Goal: Transaction & Acquisition: Purchase product/service

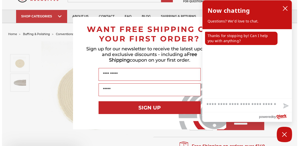
scroll to position [26, 0]
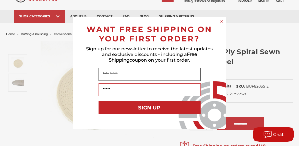
click at [110, 75] on input "Name" at bounding box center [149, 74] width 102 height 13
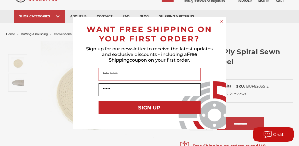
type input "*****"
type input "**********"
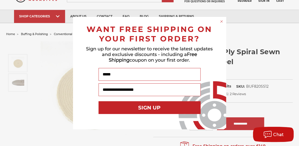
click at [143, 107] on button "SIGN UP" at bounding box center [149, 107] width 102 height 13
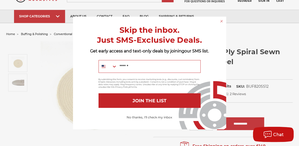
click at [150, 100] on button "JOIN THE LIST" at bounding box center [149, 100] width 102 height 15
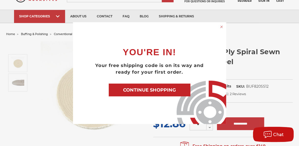
click at [151, 90] on button "CONTINUE SHOPPING" at bounding box center [150, 89] width 82 height 13
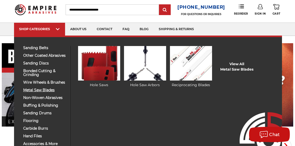
scroll to position [26, 0]
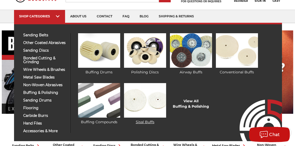
click at [142, 96] on img at bounding box center [145, 100] width 42 height 34
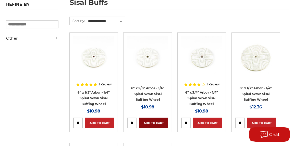
scroll to position [77, 0]
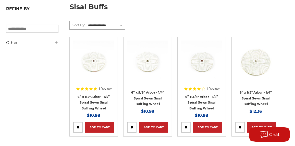
click at [121, 23] on select "**********" at bounding box center [106, 26] width 38 height 8
click at [55, 42] on icon at bounding box center [56, 42] width 4 height 4
click at [55, 42] on use at bounding box center [56, 42] width 2 height 0
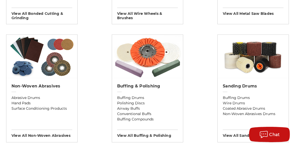
scroll to position [408, 0]
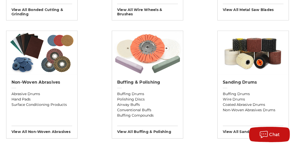
click at [149, 71] on img at bounding box center [147, 52] width 71 height 43
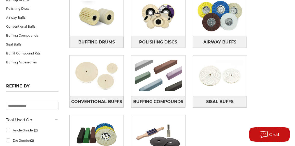
scroll to position [128, 0]
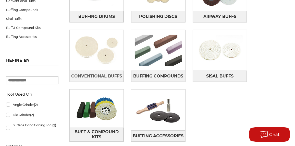
click at [101, 56] on img at bounding box center [97, 50] width 54 height 38
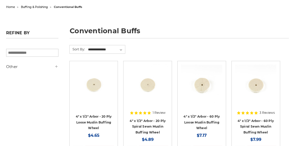
scroll to position [77, 0]
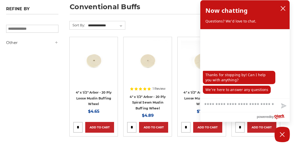
click at [96, 62] on img at bounding box center [93, 61] width 41 height 41
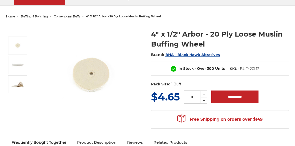
scroll to position [51, 0]
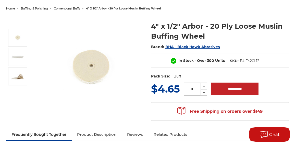
click at [97, 69] on img at bounding box center [90, 67] width 102 height 102
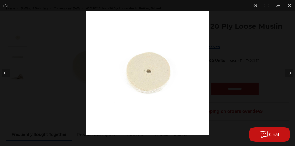
click at [155, 71] on img at bounding box center [147, 72] width 123 height 123
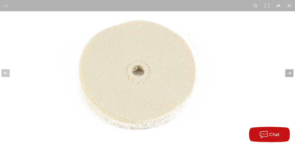
click at [290, 72] on button at bounding box center [286, 73] width 18 height 26
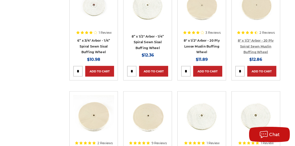
scroll to position [1069, 0]
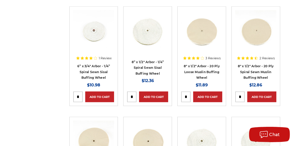
click at [262, 57] on div at bounding box center [255, 37] width 41 height 54
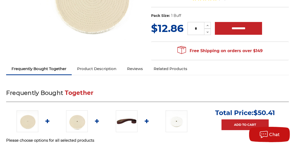
scroll to position [102, 0]
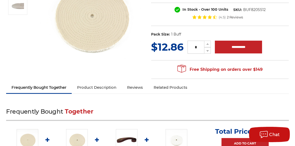
click at [232, 16] on span "2 Reviews" at bounding box center [235, 17] width 16 height 3
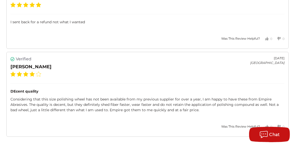
scroll to position [775, 0]
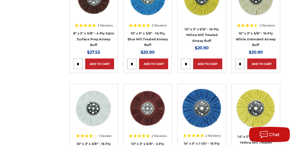
scroll to position [414, 0]
